Goal: Find specific page/section: Find specific page/section

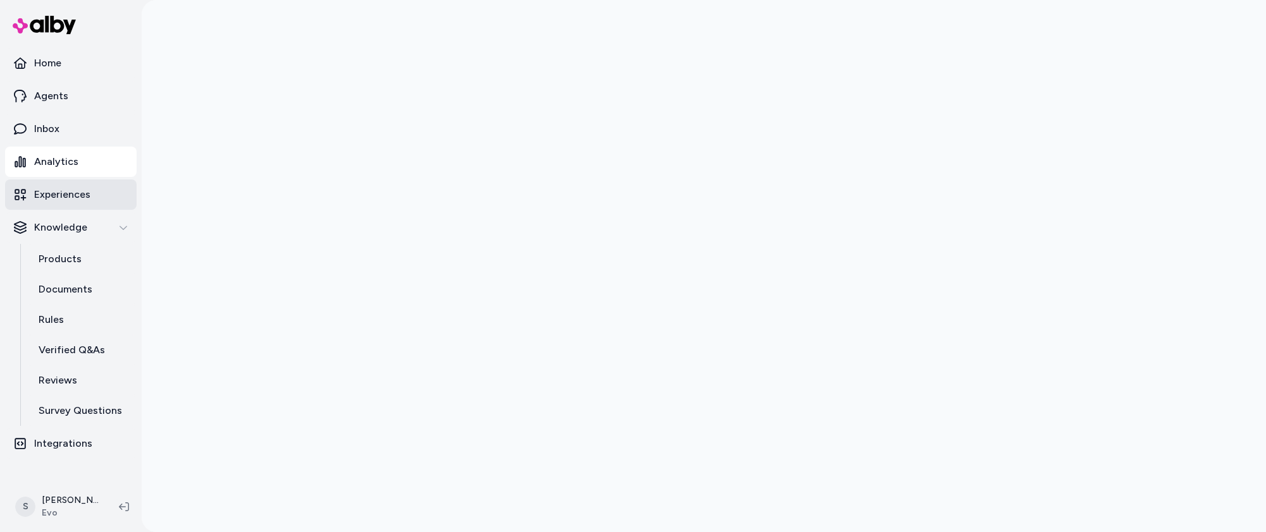
click at [85, 195] on p "Experiences" at bounding box center [62, 194] width 56 height 15
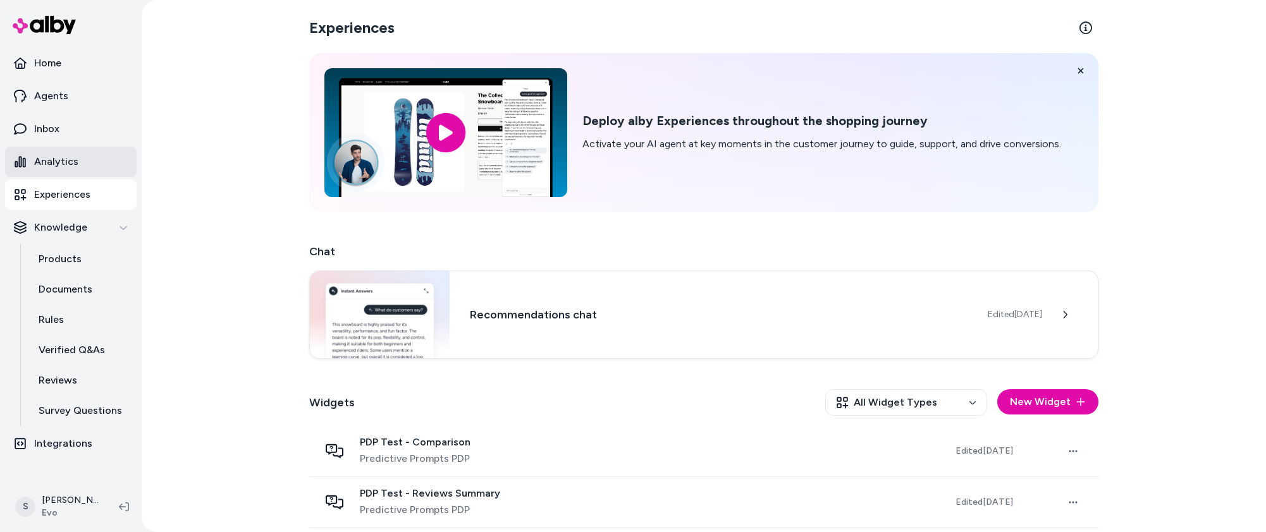
click at [83, 163] on link "Analytics" at bounding box center [71, 162] width 132 height 30
